Goal: Transaction & Acquisition: Purchase product/service

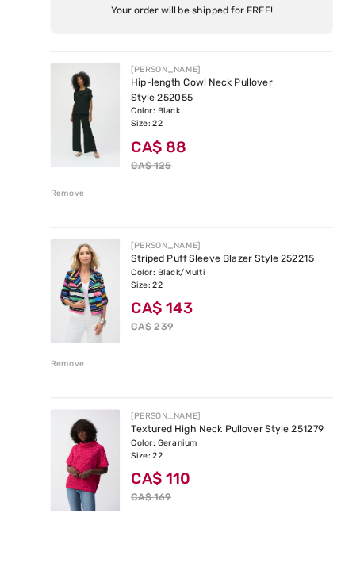
scroll to position [216, 0]
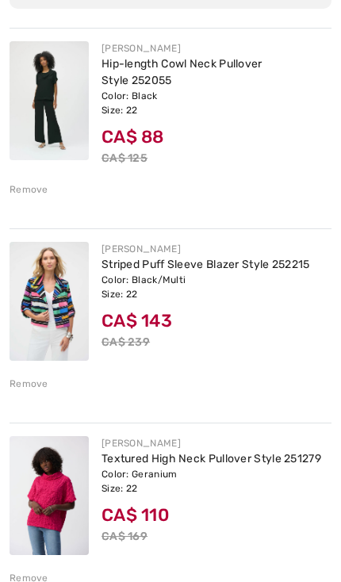
click at [40, 388] on div "Remove" at bounding box center [29, 383] width 39 height 14
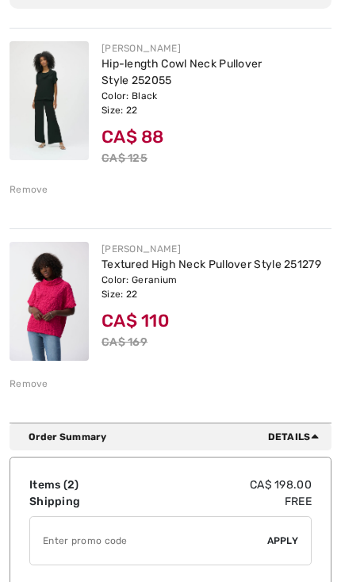
scroll to position [0, 0]
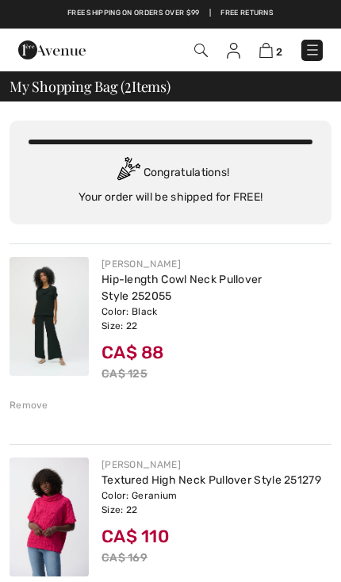
click at [316, 52] on img at bounding box center [312, 50] width 16 height 16
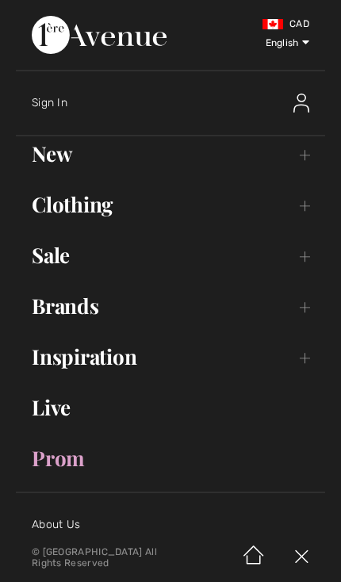
click at [300, 162] on link "New Toggle submenu" at bounding box center [170, 153] width 309 height 35
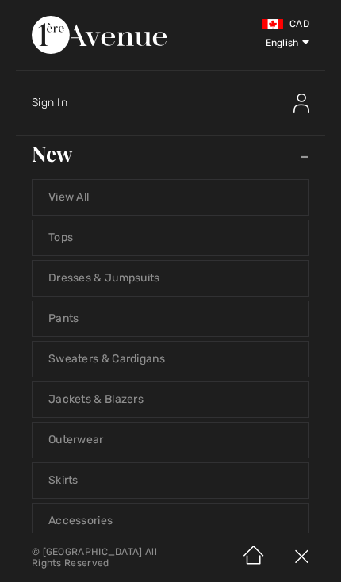
click at [131, 399] on link "Jackets & Blazers" at bounding box center [170, 399] width 276 height 35
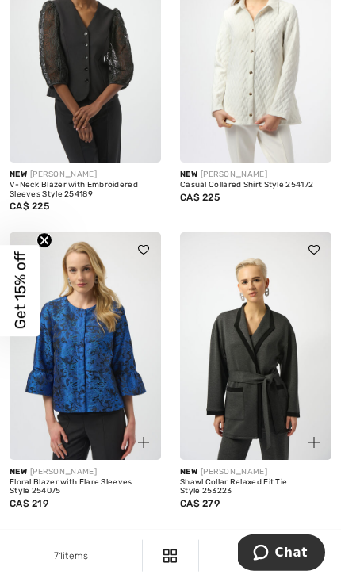
scroll to position [5367, 0]
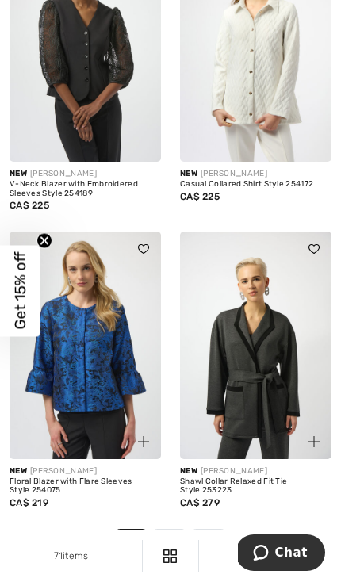
click at [170, 529] on link "2" at bounding box center [169, 539] width 31 height 21
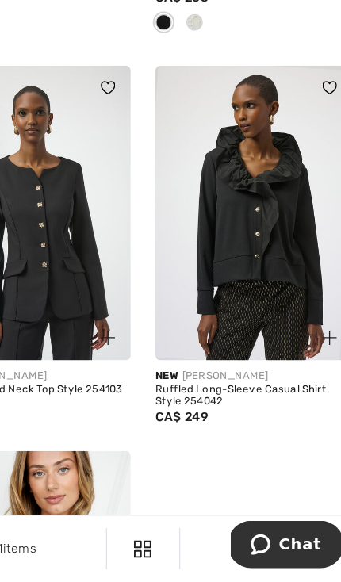
scroll to position [5135, 0]
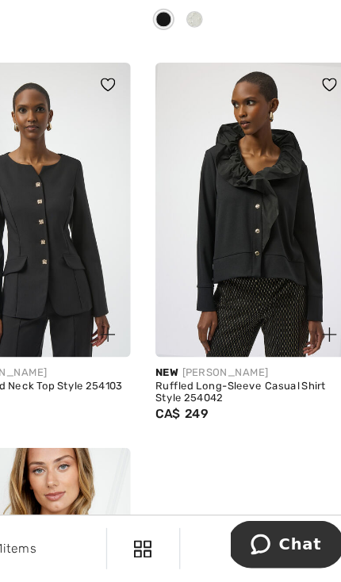
click at [216, 426] on div "Ruffled Long-Sleeve Casual Shirt Style 254042" at bounding box center [255, 435] width 151 height 18
click at [220, 195] on img at bounding box center [255, 294] width 151 height 227
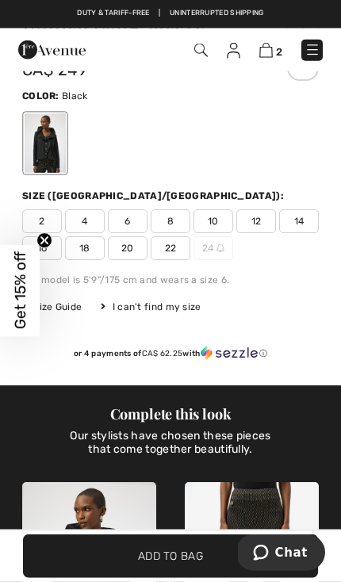
scroll to position [604, 0]
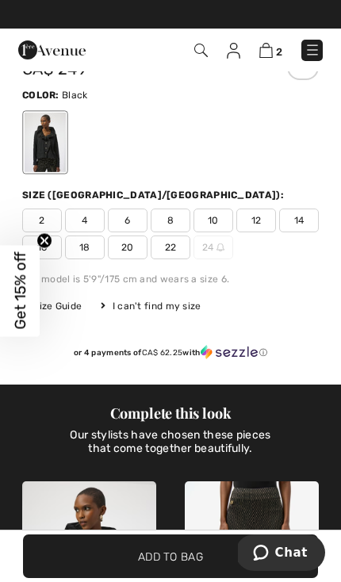
click at [174, 253] on span "22" at bounding box center [171, 247] width 40 height 24
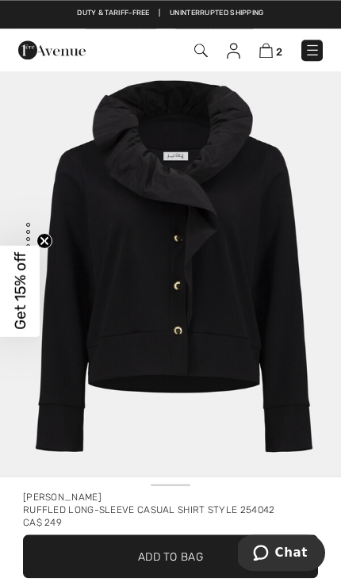
scroll to position [0, 0]
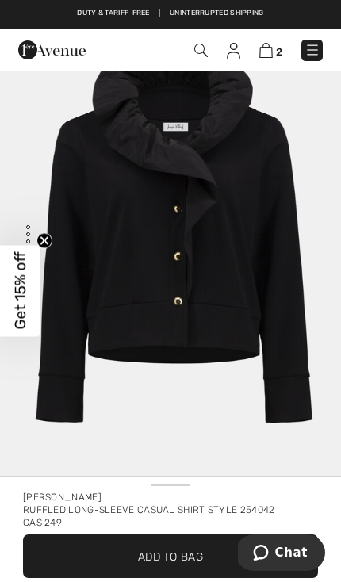
click at [316, 48] on img at bounding box center [312, 50] width 16 height 16
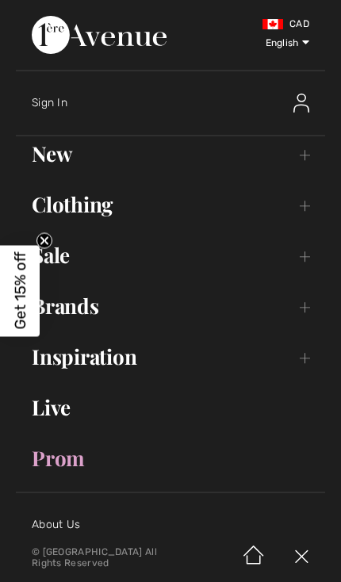
click at [300, 309] on link "Brands Open submenu" at bounding box center [170, 305] width 309 height 35
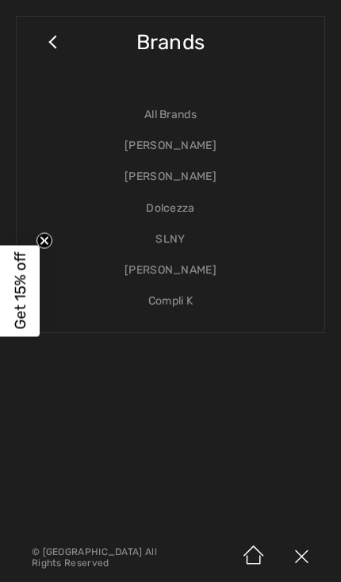
click at [193, 150] on link "[PERSON_NAME]" at bounding box center [170, 145] width 276 height 31
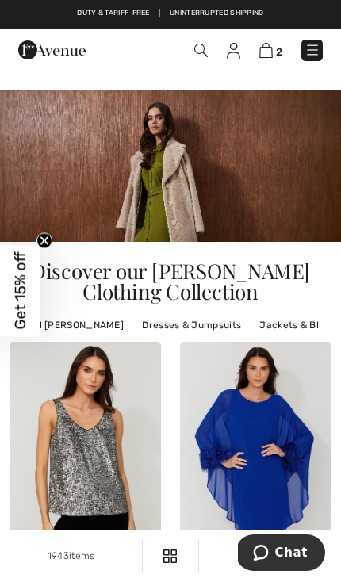
click at [303, 323] on link "Jackets & Blazers" at bounding box center [301, 325] width 101 height 21
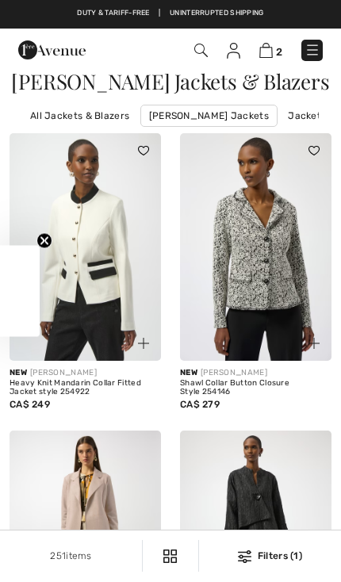
checkbox input "true"
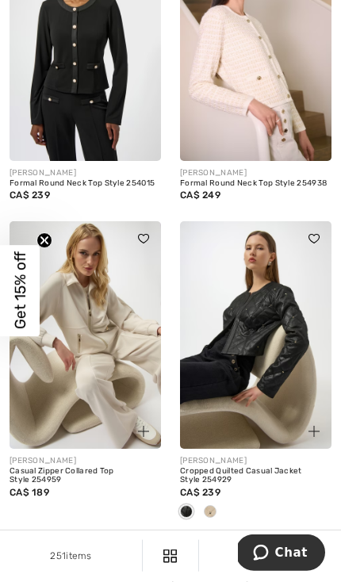
scroll to position [5498, 0]
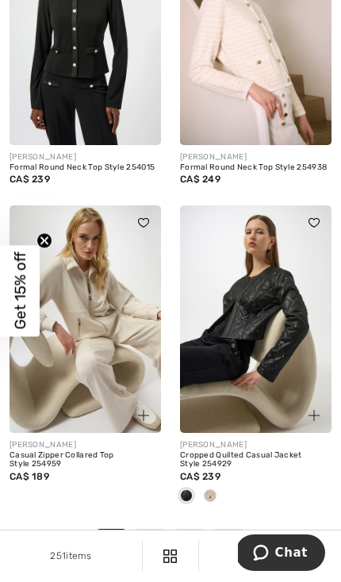
click at [153, 532] on link "2" at bounding box center [149, 539] width 31 height 21
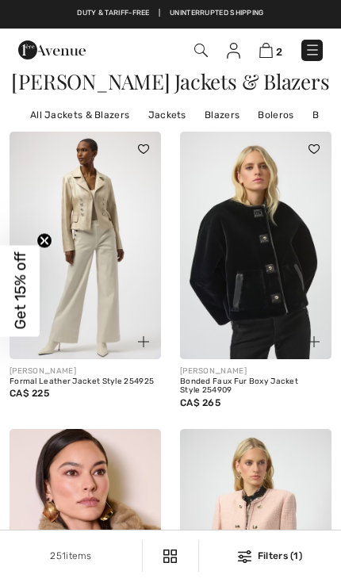
checkbox input "true"
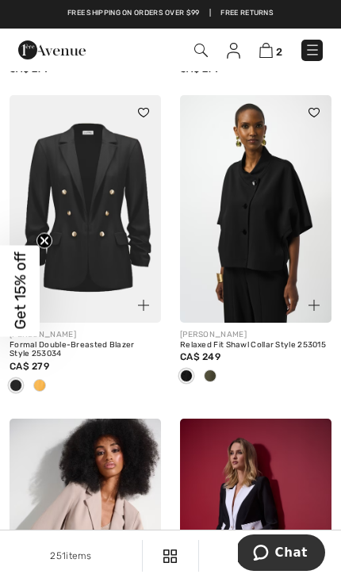
scroll to position [4669, 0]
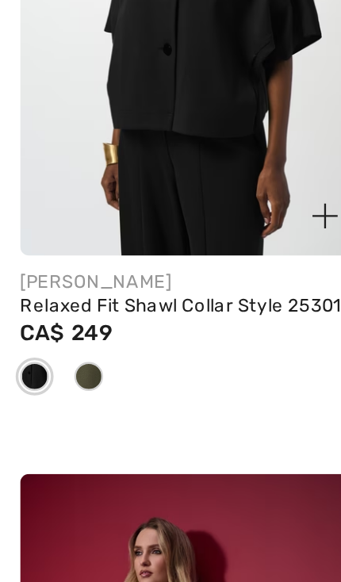
click at [204, 355] on span at bounding box center [210, 361] width 13 height 13
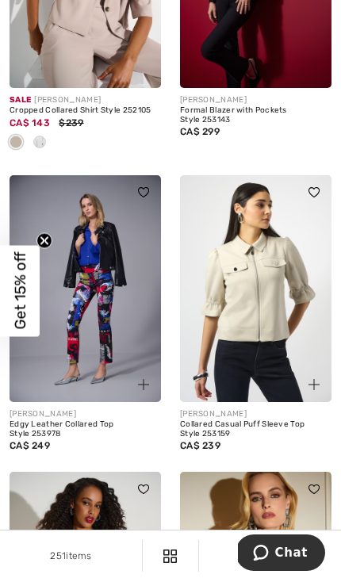
scroll to position [5524, 0]
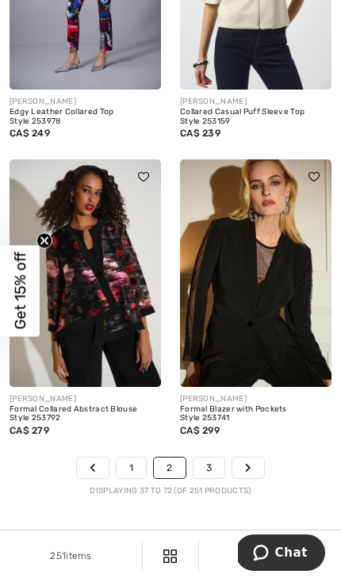
click at [209, 459] on link "3" at bounding box center [208, 467] width 31 height 21
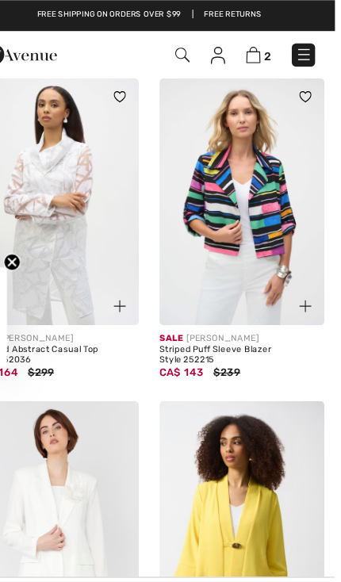
scroll to position [5251, 0]
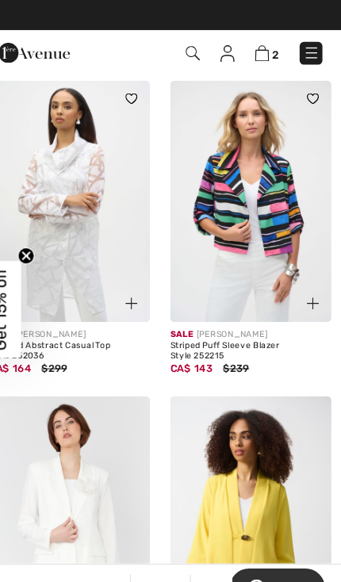
click at [258, 321] on div "Striped Puff Sleeve Blazer Style 252215" at bounding box center [255, 330] width 151 height 18
click at [260, 204] on img at bounding box center [255, 189] width 151 height 227
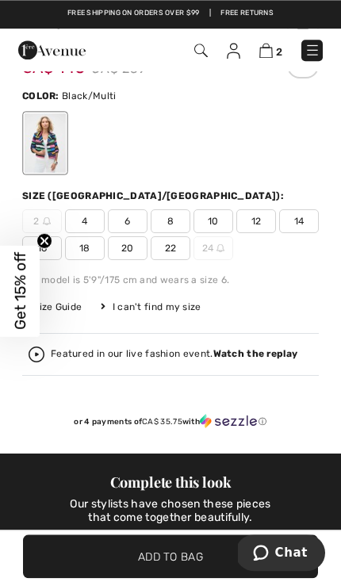
scroll to position [591, 0]
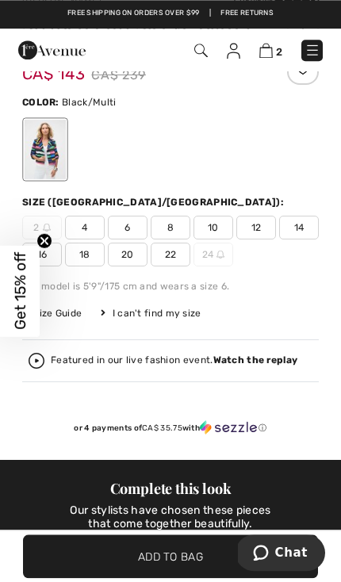
click at [170, 259] on span "22" at bounding box center [171, 254] width 40 height 24
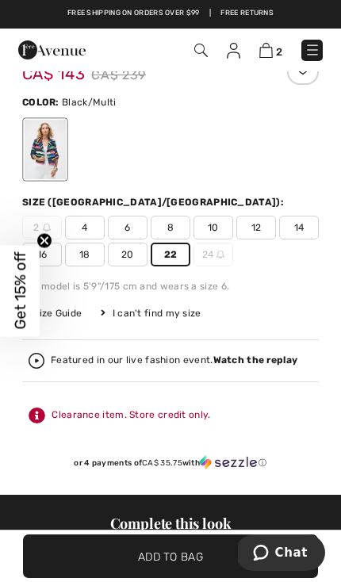
click at [204, 553] on span "✔ Added to Bag Add to Bag" at bounding box center [170, 556] width 295 height 44
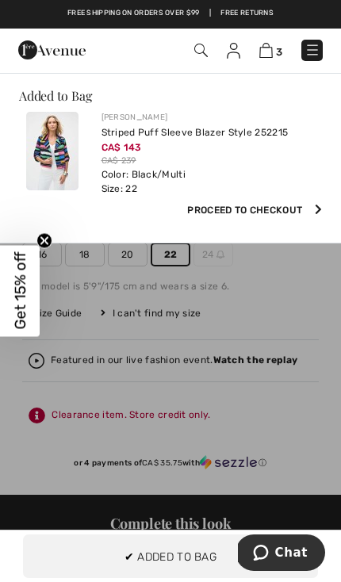
scroll to position [0, 0]
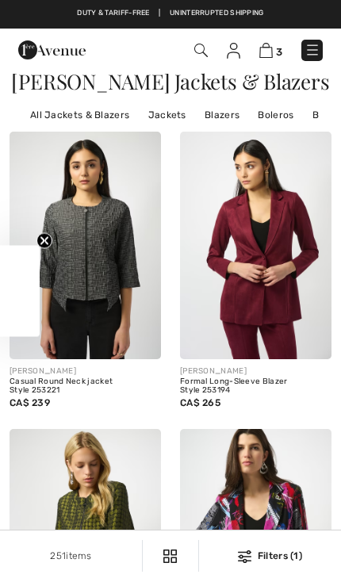
checkbox input "true"
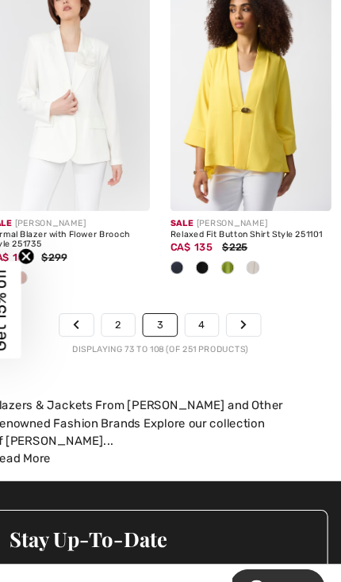
scroll to position [5653, 0]
click at [194, 295] on link "4" at bounding box center [209, 305] width 31 height 21
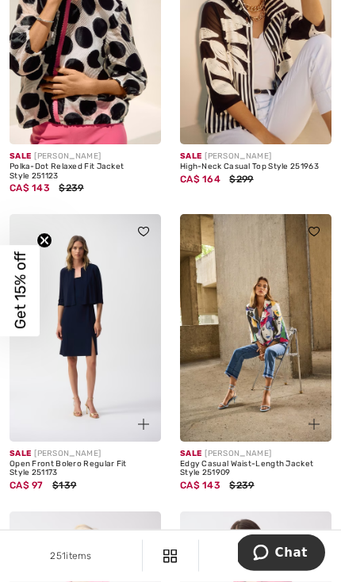
scroll to position [5279, 0]
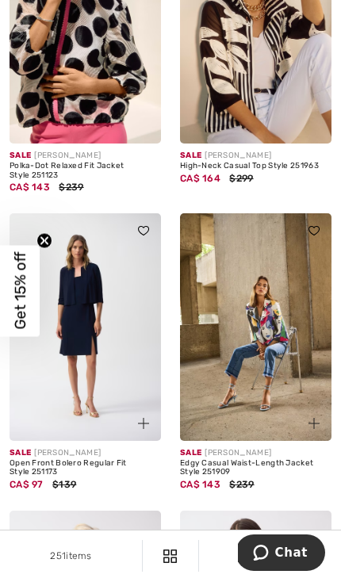
click at [282, 327] on img at bounding box center [255, 326] width 151 height 227
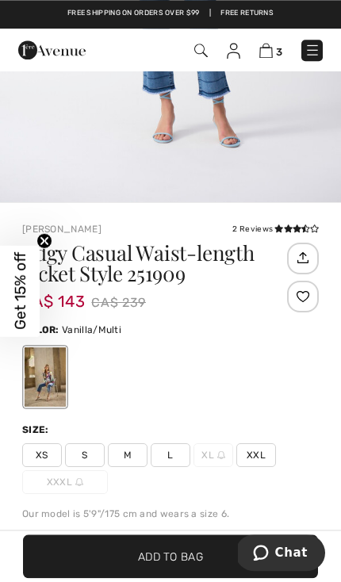
scroll to position [2627, 0]
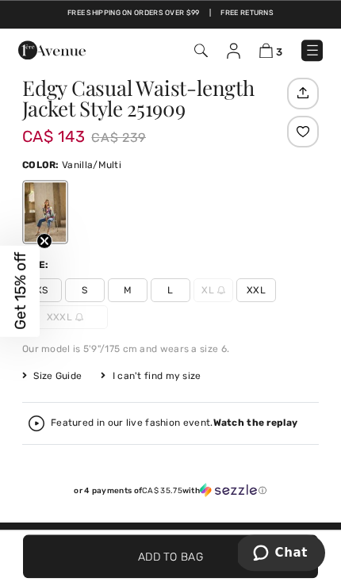
click at [261, 297] on span "XXL" at bounding box center [256, 290] width 40 height 24
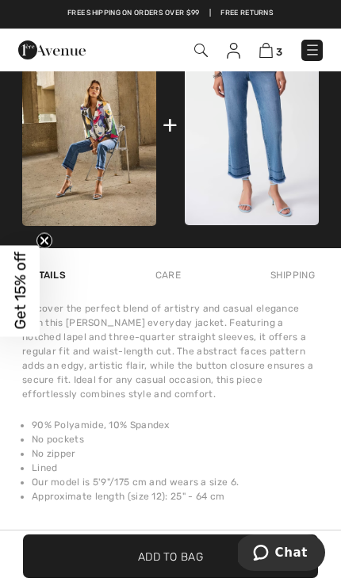
scroll to position [1158, 0]
